Goal: Check status: Check status

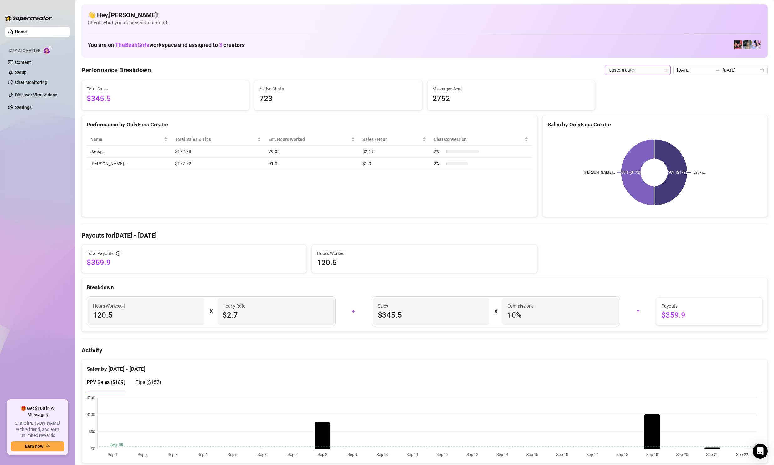
click at [663, 69] on span "Custom date" at bounding box center [638, 69] width 58 height 9
click at [647, 84] on div "Last 24 hours" at bounding box center [640, 82] width 56 height 7
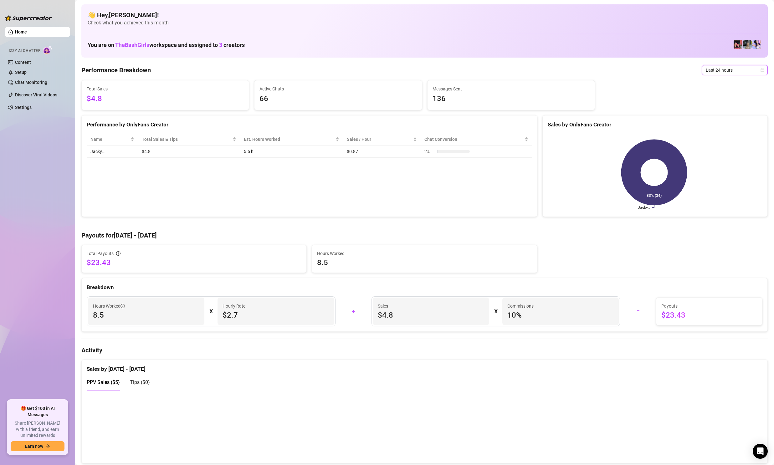
click at [719, 74] on span "Last 24 hours" at bounding box center [735, 69] width 58 height 9
click at [715, 122] on div "Custom date" at bounding box center [730, 122] width 56 height 7
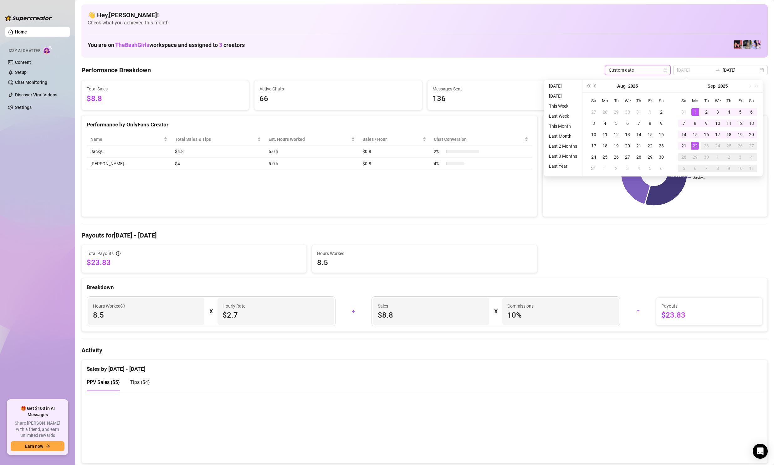
click at [696, 111] on div "1" at bounding box center [696, 112] width 8 height 8
type input "[DATE]"
click at [694, 70] on input "[DATE]" at bounding box center [695, 70] width 36 height 7
type input "[DATE]"
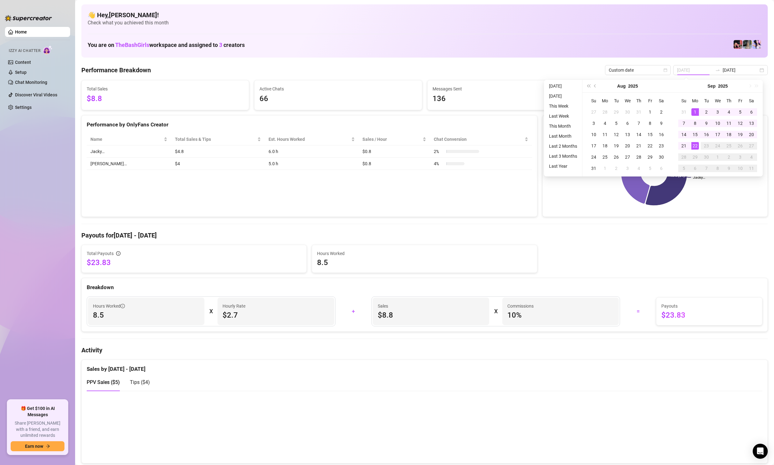
click at [696, 112] on div "1" at bounding box center [696, 112] width 8 height 8
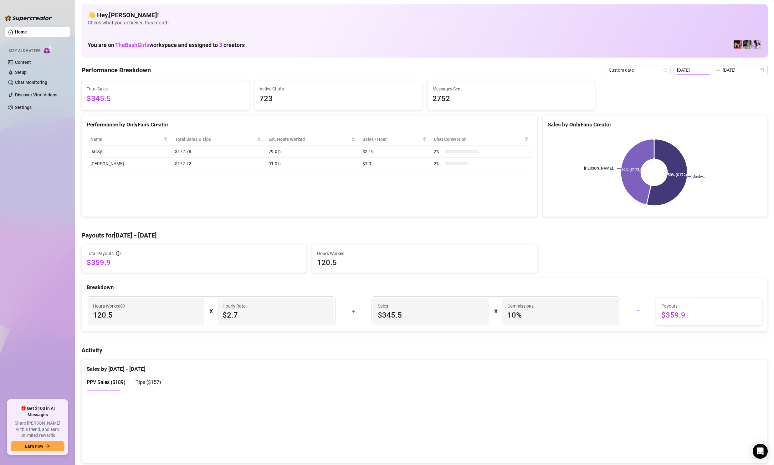
type input "[DATE]"
click at [713, 71] on div at bounding box center [718, 70] width 10 height 5
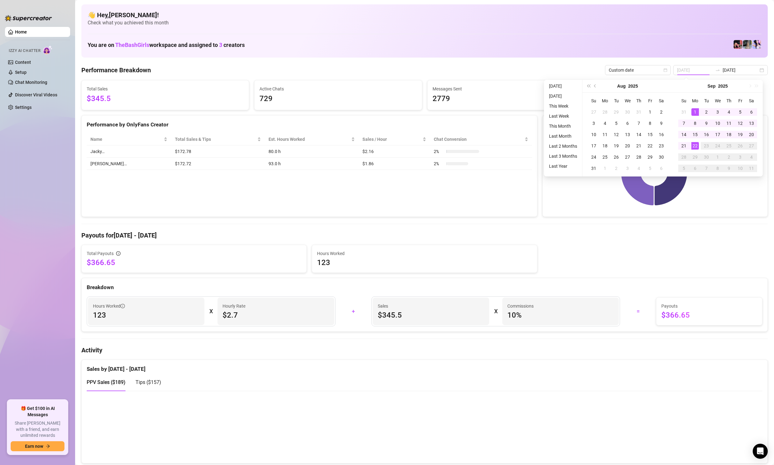
click at [696, 112] on div "1" at bounding box center [696, 112] width 8 height 8
type input "[DATE]"
click at [695, 149] on div "22" at bounding box center [696, 146] width 8 height 8
